Goal: Download file/media

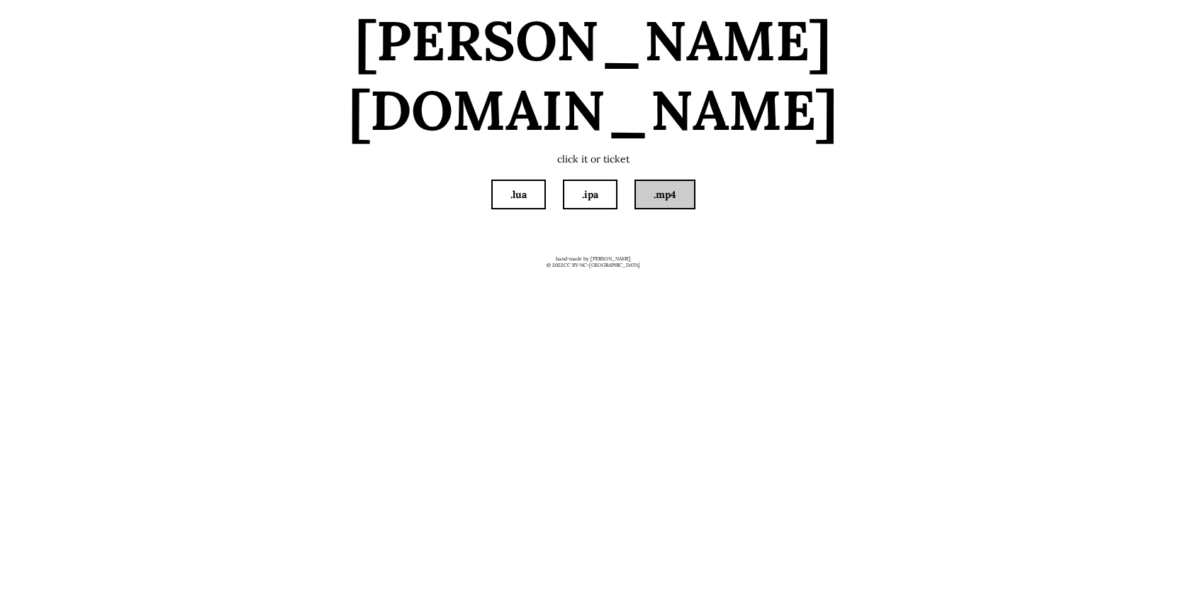
click at [679, 181] on link ".mp4" at bounding box center [665, 194] width 58 height 27
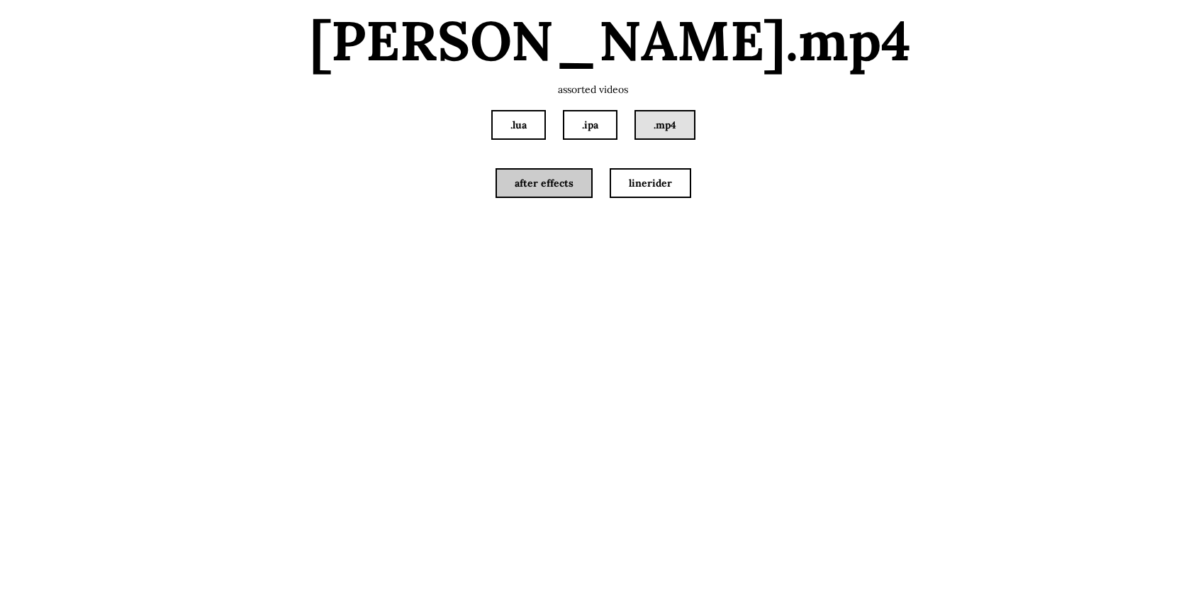
click at [564, 187] on link "after effects" at bounding box center [544, 182] width 94 height 27
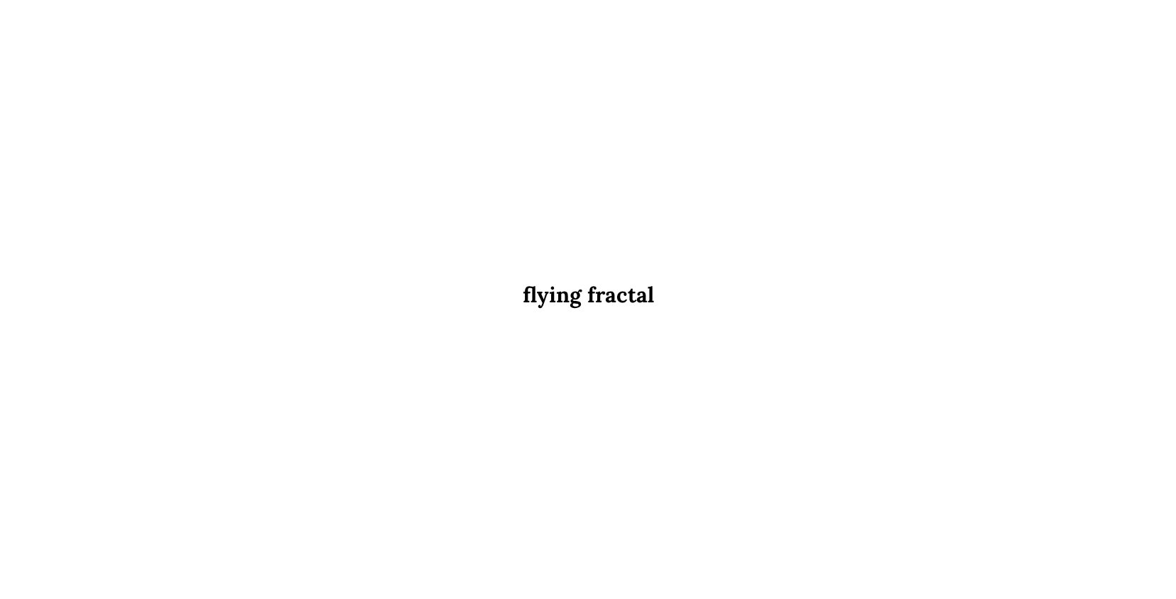
scroll to position [496, 0]
